Goal: Task Accomplishment & Management: Use online tool/utility

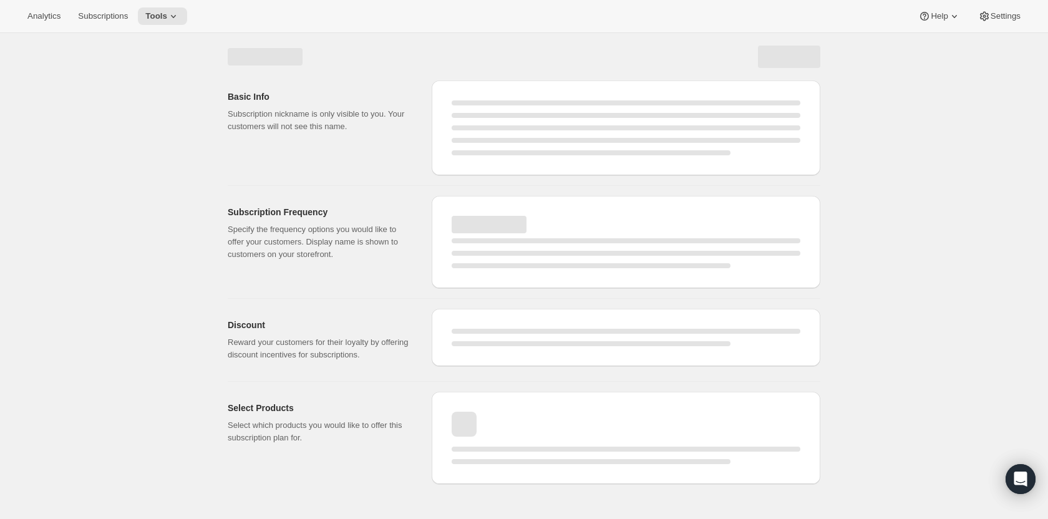
select select "WEEK"
select select "MONTH"
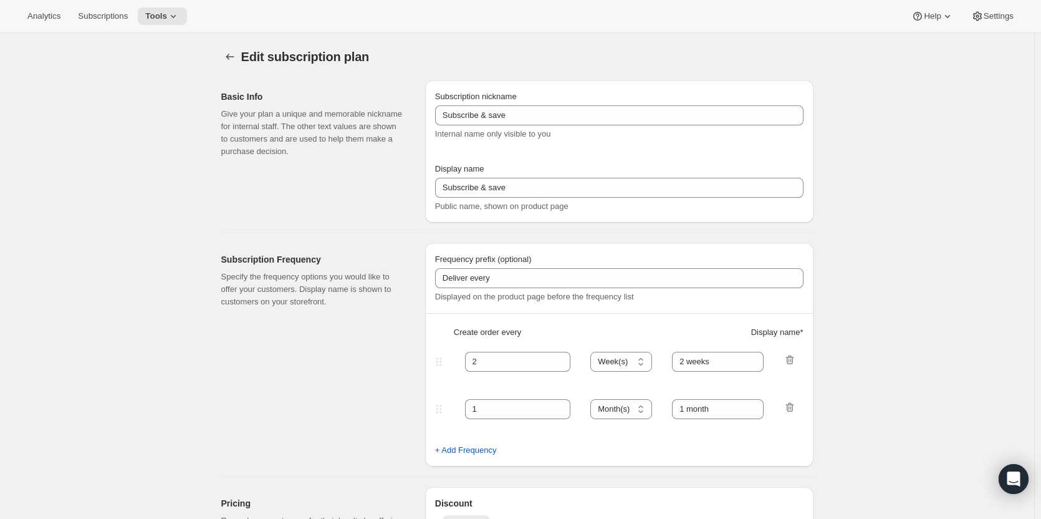
type input "PlayCards - Annual (EN)"
type input "Annual (1 Payment for the Year - SAVE 25%)"
select select "ENABLED"
select select "MONTH"
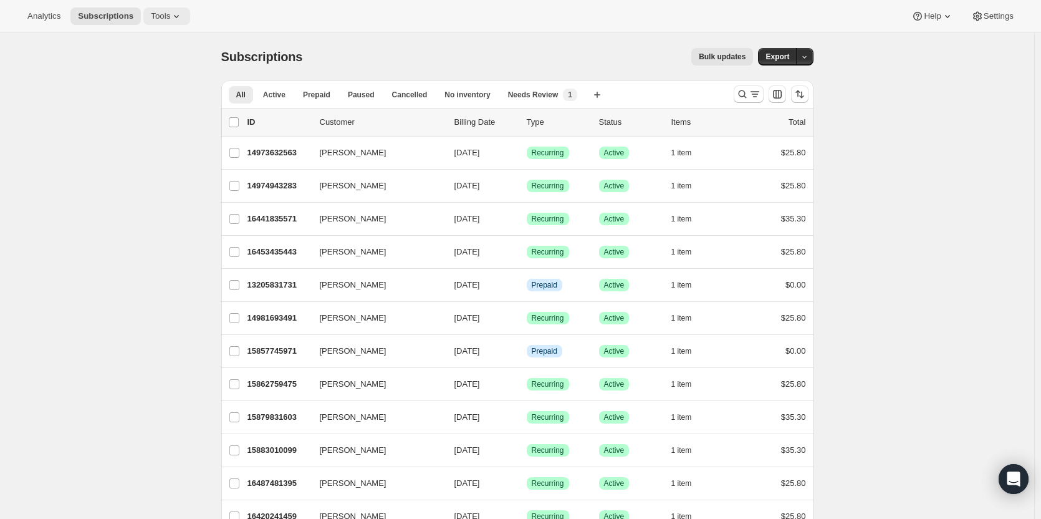
click at [176, 21] on icon at bounding box center [176, 16] width 12 height 12
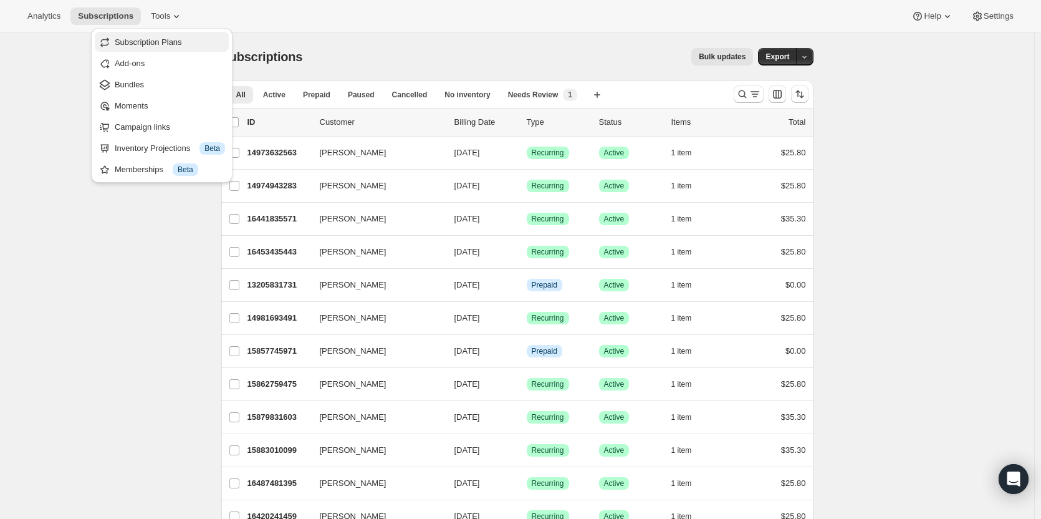
click at [161, 44] on span "Subscription Plans" at bounding box center [148, 41] width 67 height 9
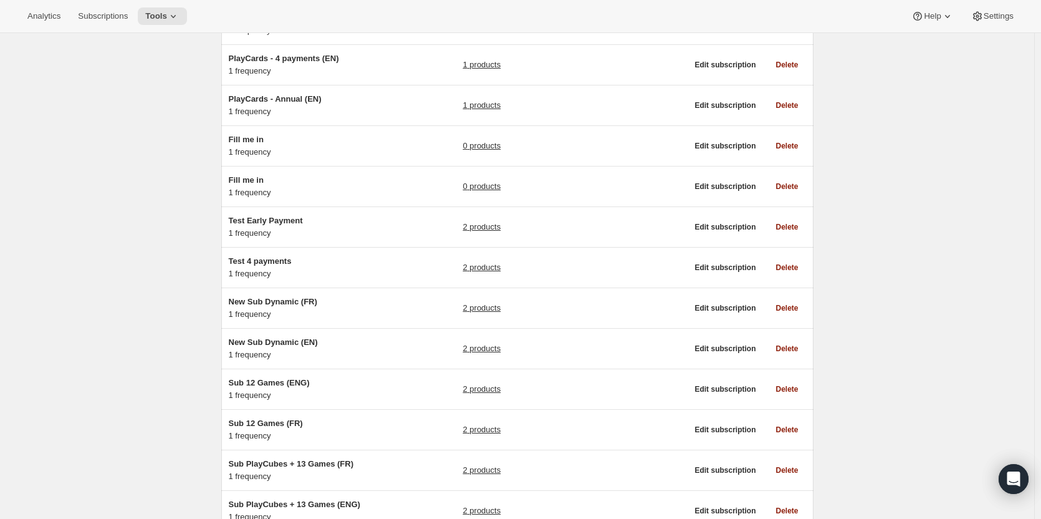
scroll to position [190, 0]
